Goal: Information Seeking & Learning: Find specific fact

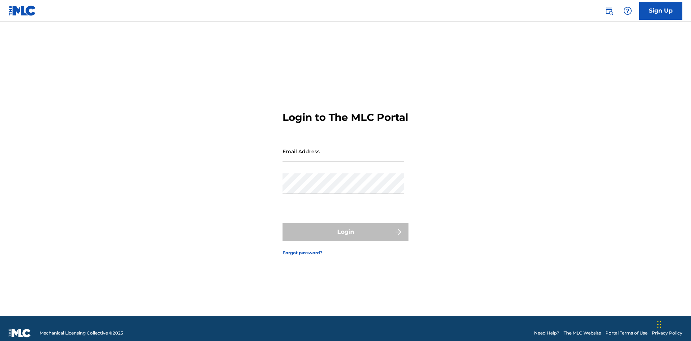
scroll to position [9, 0]
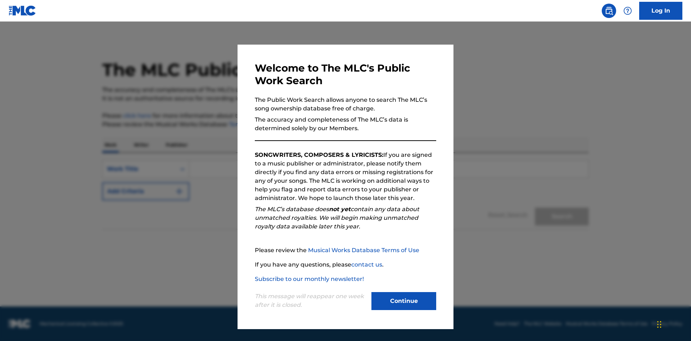
click at [404, 301] on button "Continue" at bounding box center [403, 301] width 65 height 18
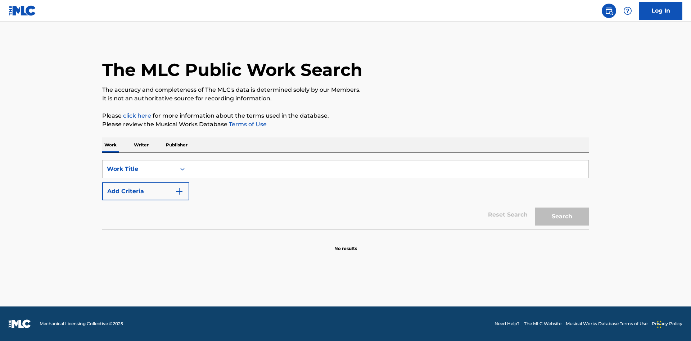
click at [141, 145] on p "Writer" at bounding box center [141, 144] width 19 height 15
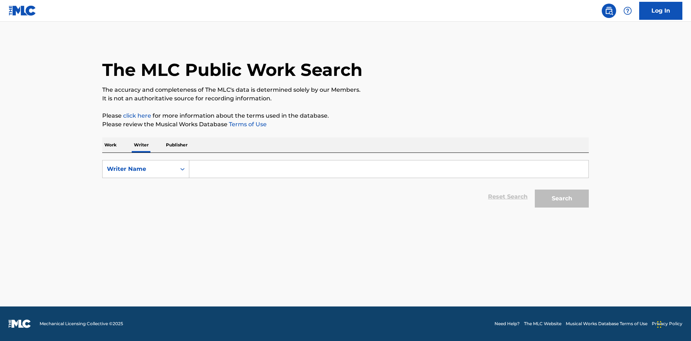
click at [388, 169] on input "Search Form" at bounding box center [388, 168] width 399 height 17
type input "DRAACO DALLAS AVENTURA"
click at [562, 199] on button "Search" at bounding box center [562, 199] width 54 height 18
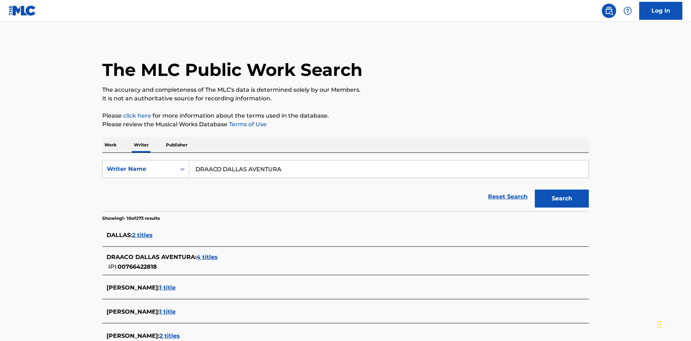
click at [208, 254] on span "4 titles" at bounding box center [206, 257] width 21 height 7
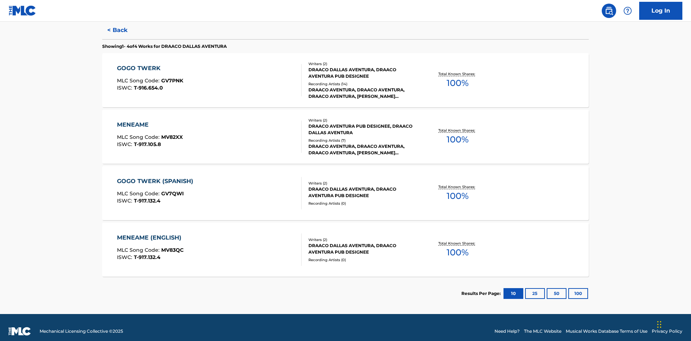
scroll to position [197, 0]
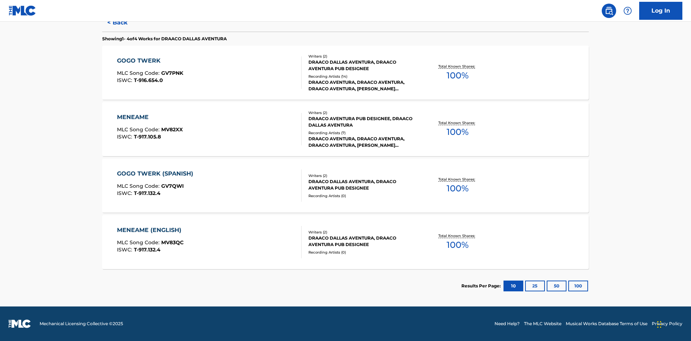
click at [149, 117] on div "MENEAME" at bounding box center [150, 117] width 66 height 9
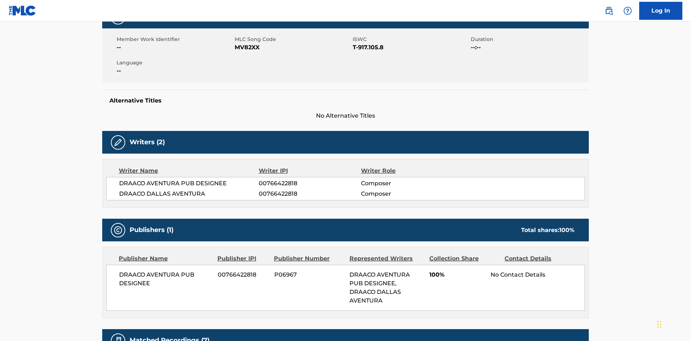
scroll to position [5, 0]
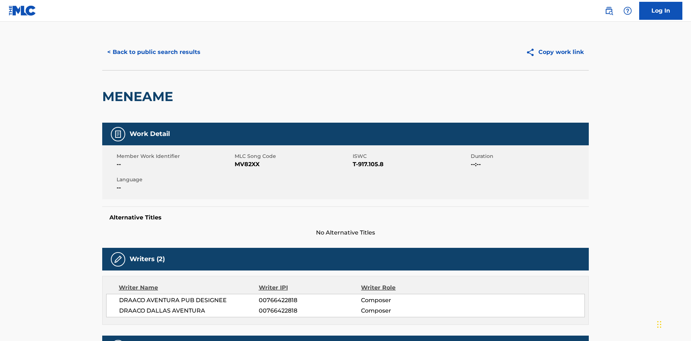
click at [153, 52] on button "< Back to public search results" at bounding box center [153, 52] width 103 height 18
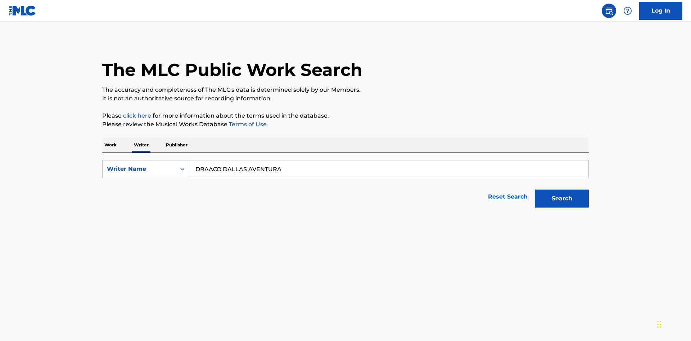
click at [139, 165] on div "Writer Name" at bounding box center [139, 169] width 65 height 9
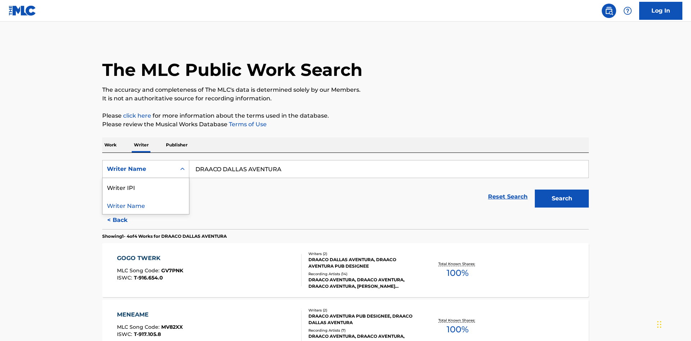
scroll to position [119, 0]
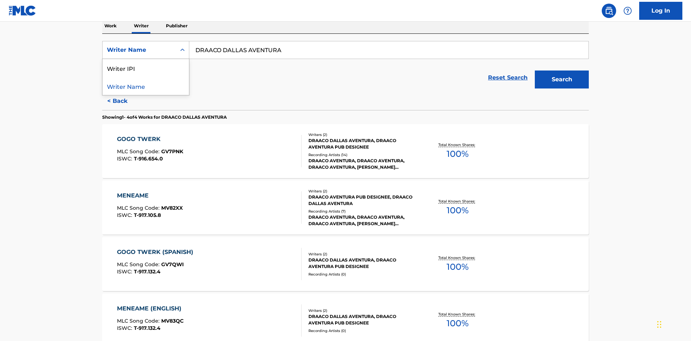
click at [146, 68] on div "Writer IPI" at bounding box center [146, 68] width 86 height 18
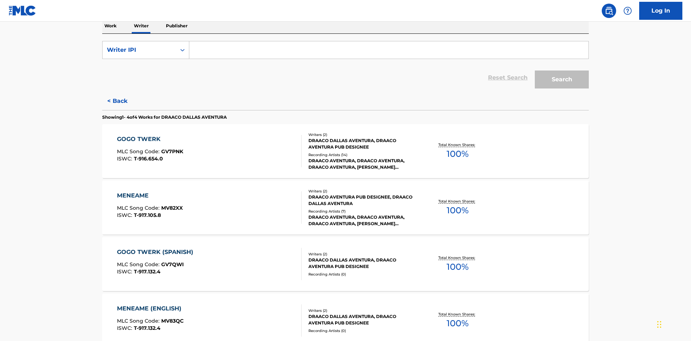
click at [388, 52] on input "Search Form" at bounding box center [388, 49] width 399 height 17
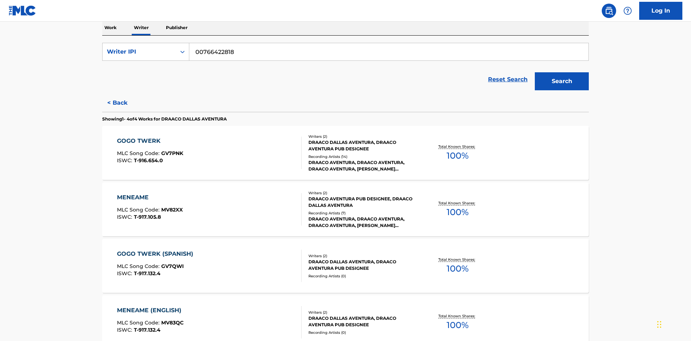
type input "00766422818"
click at [562, 72] on button "Search" at bounding box center [562, 81] width 54 height 18
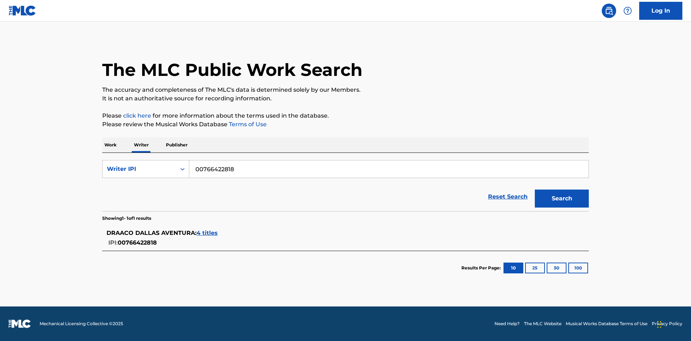
click at [208, 233] on span "4 titles" at bounding box center [206, 233] width 21 height 7
